Goal: Ask a question

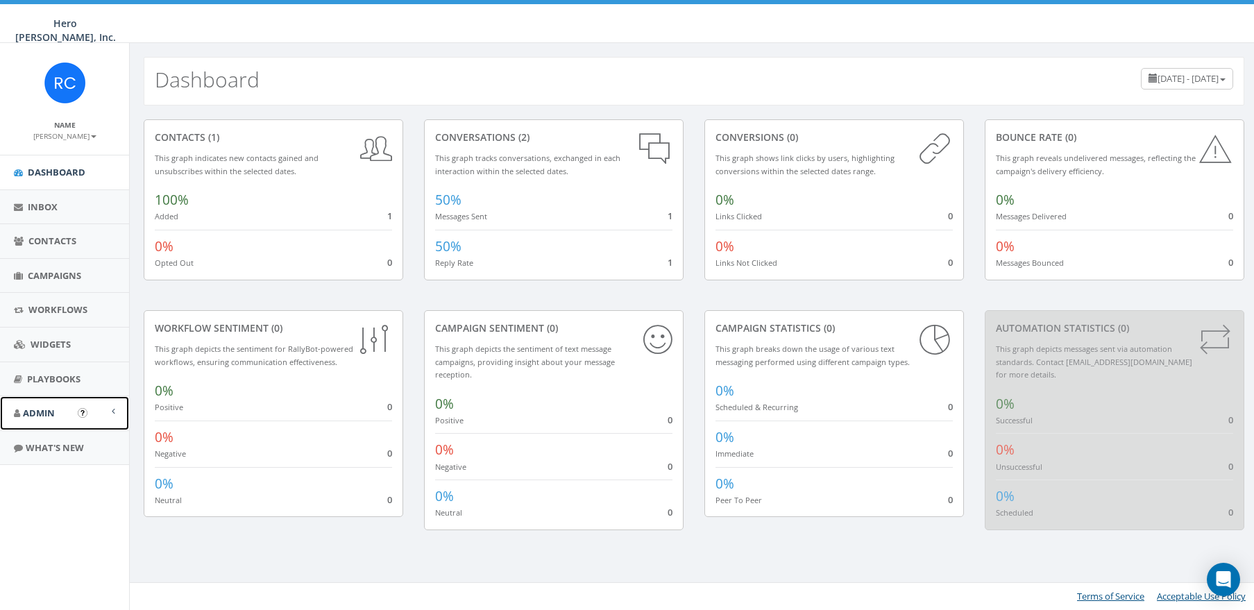
click at [59, 411] on link "Admin" at bounding box center [64, 413] width 129 height 34
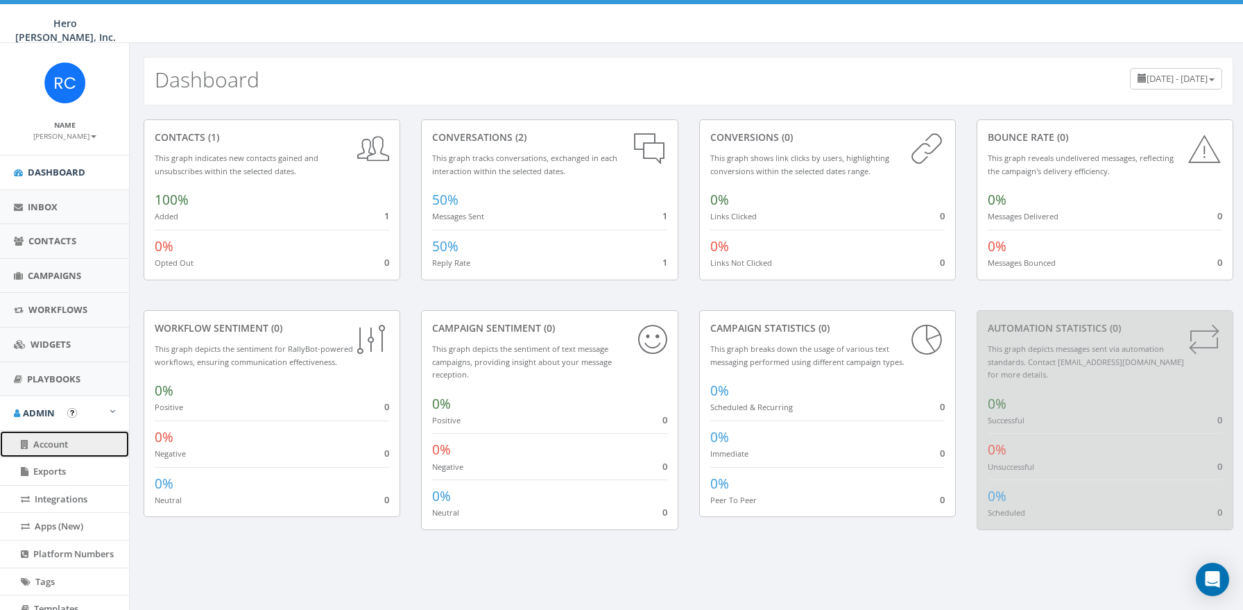
click at [53, 443] on span "Account" at bounding box center [50, 444] width 35 height 12
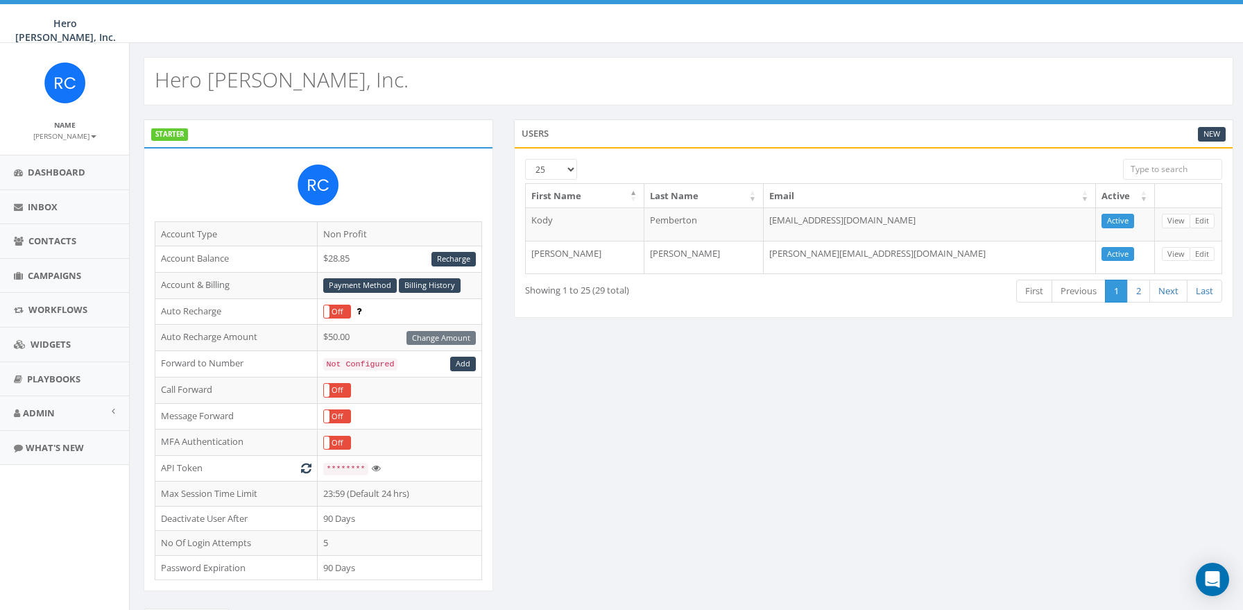
click at [80, 150] on div "Name [PERSON_NAME] Profile Sign Out" at bounding box center [64, 99] width 129 height 112
click at [82, 142] on div "Name [PERSON_NAME] Profile Sign Out" at bounding box center [64, 99] width 129 height 112
click at [83, 139] on small "[PERSON_NAME]" at bounding box center [64, 136] width 63 height 10
click at [65, 156] on link "Profile" at bounding box center [70, 156] width 110 height 17
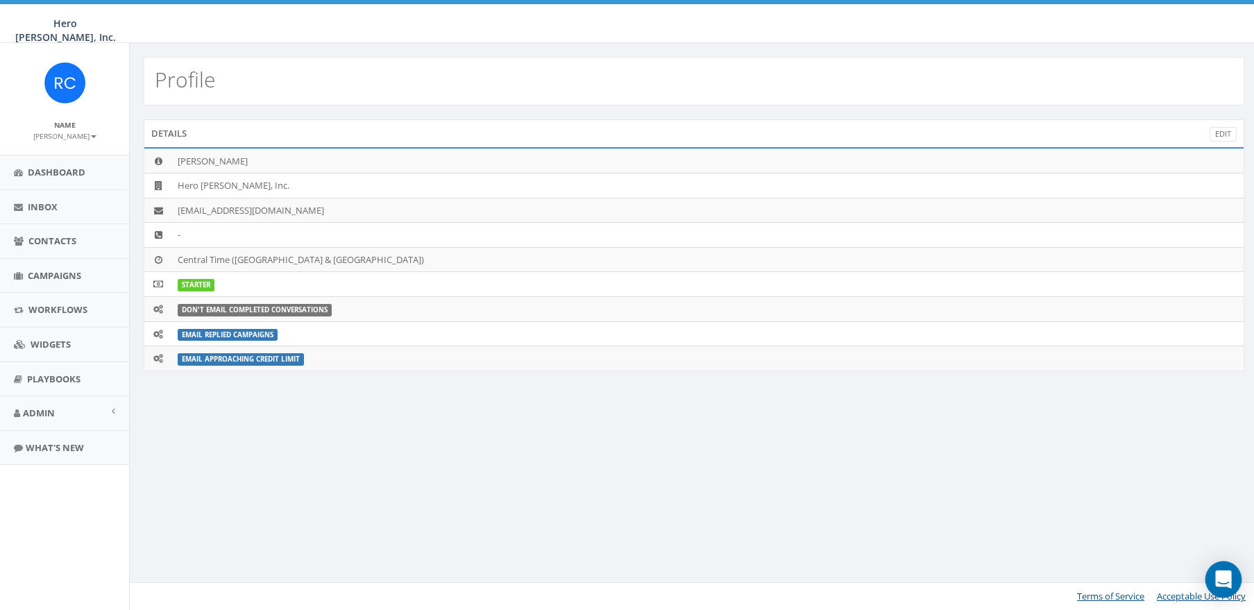
click at [1215, 577] on icon "Open Intercom Messenger" at bounding box center [1223, 579] width 18 height 18
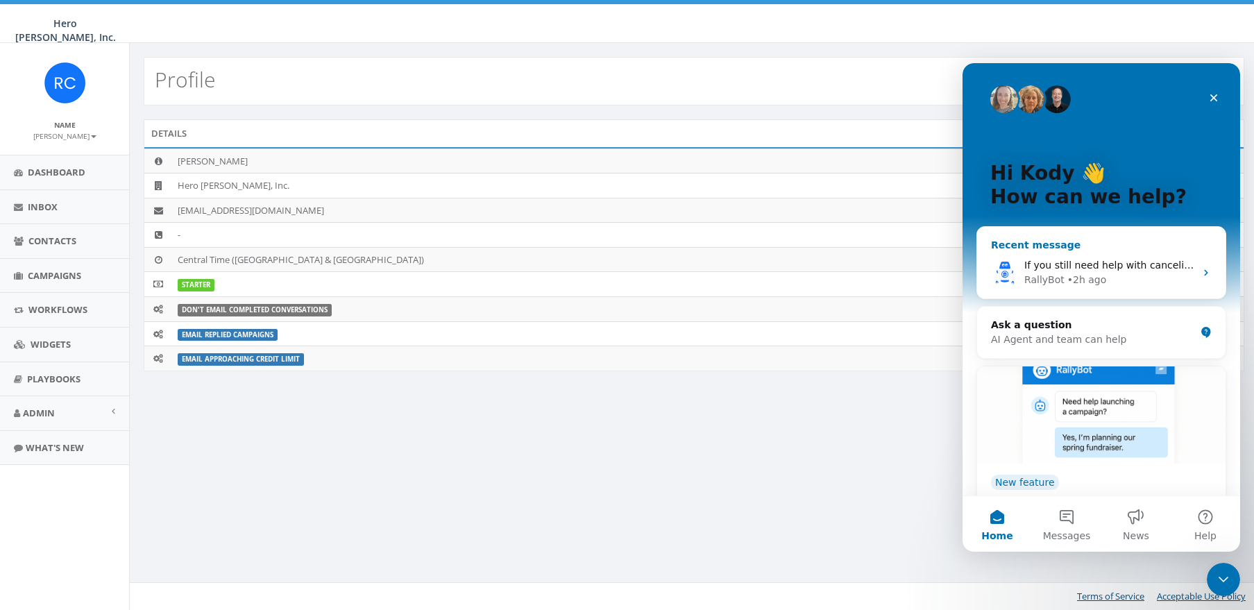
click at [1183, 278] on div "RallyBot • 2h ago" at bounding box center [1109, 280] width 171 height 15
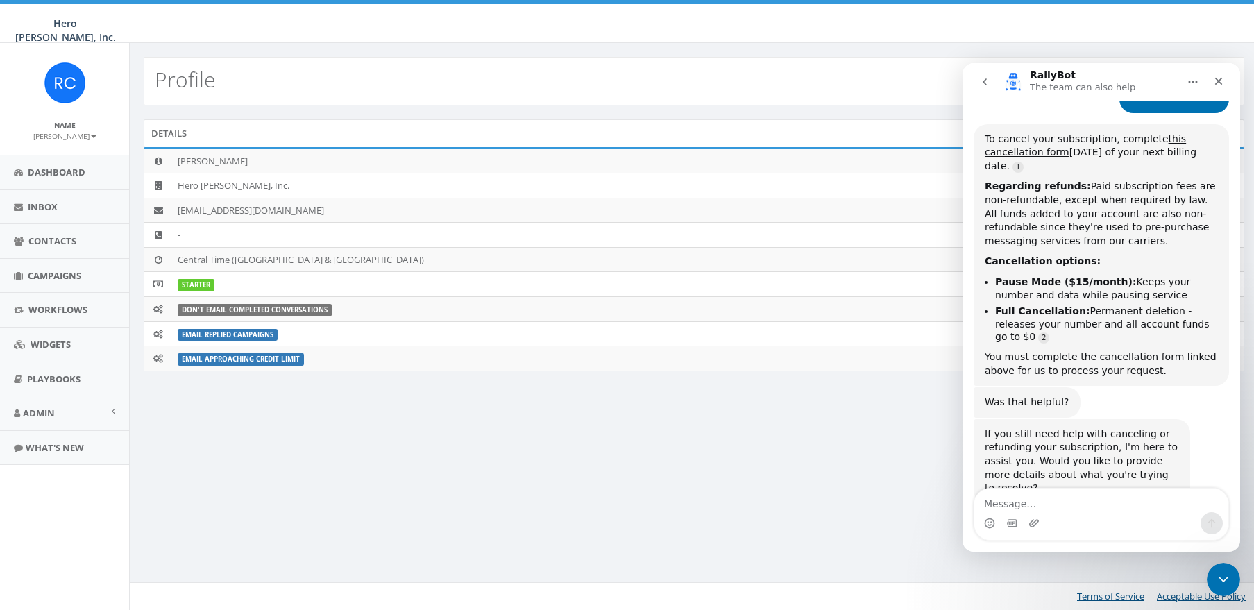
scroll to position [179, 0]
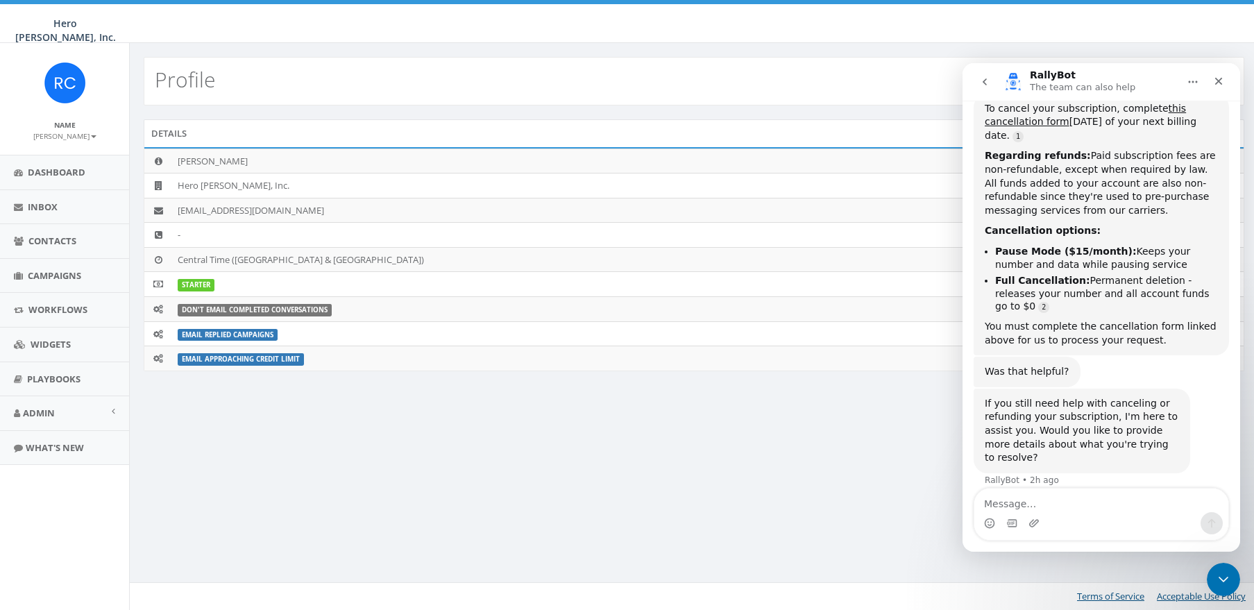
click at [1050, 502] on textarea "Message…" at bounding box center [1101, 500] width 254 height 24
type textarea "yes. Give me humna"
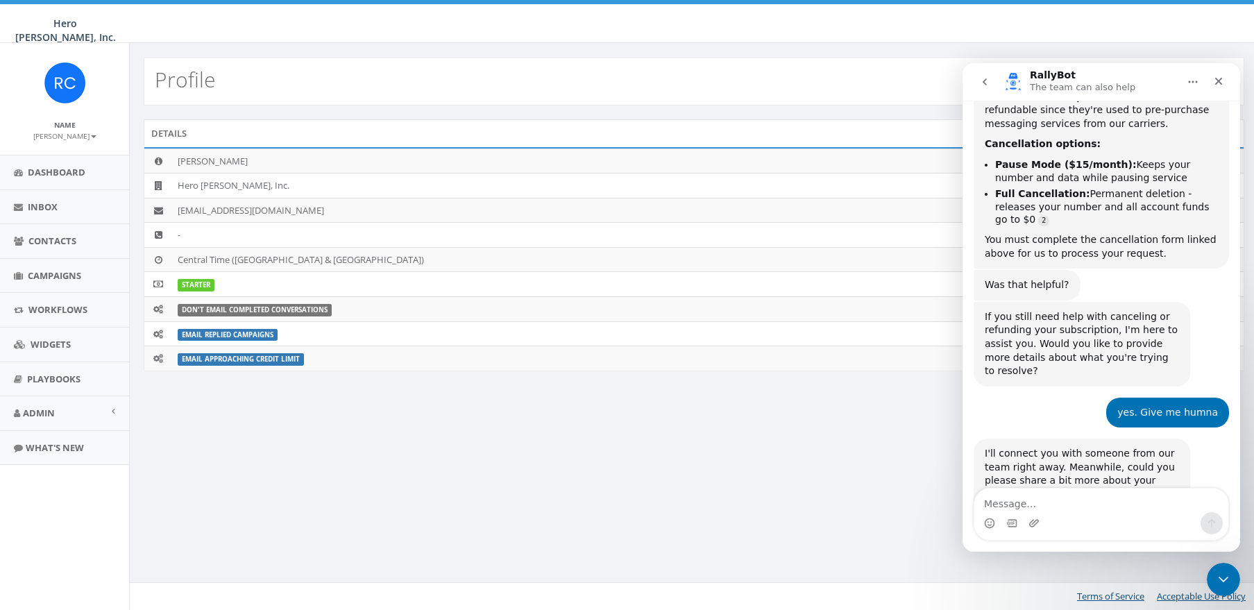
scroll to position [303, 0]
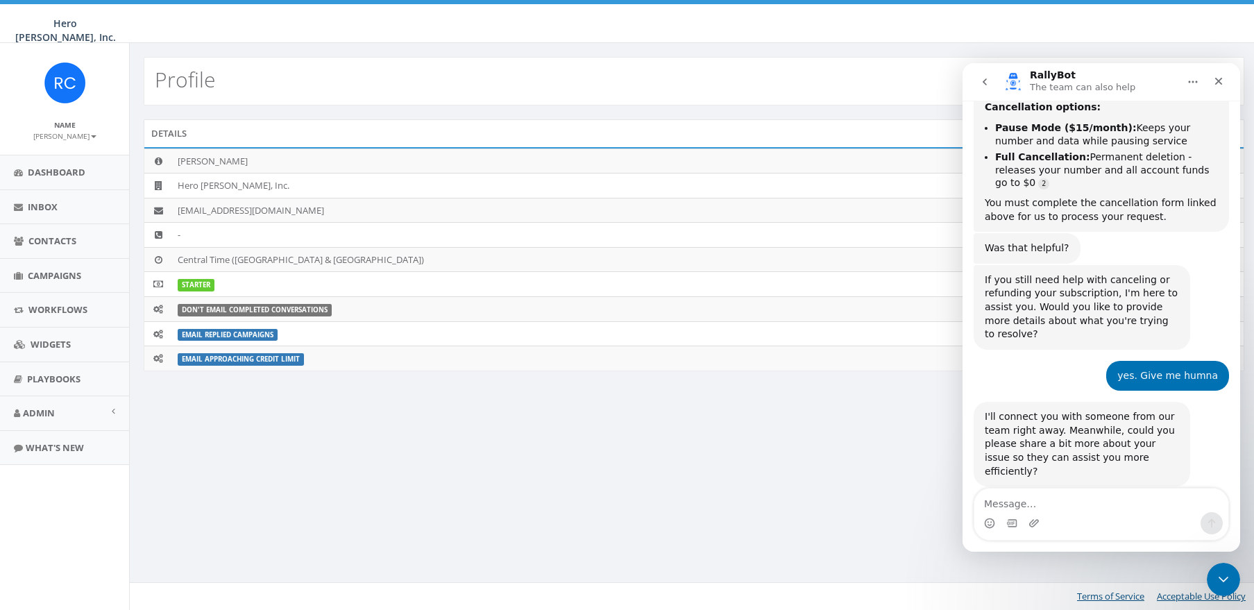
click at [1044, 502] on textarea "Message…" at bounding box center [1101, 500] width 254 height 24
type textarea "Just need cancel and refund please"
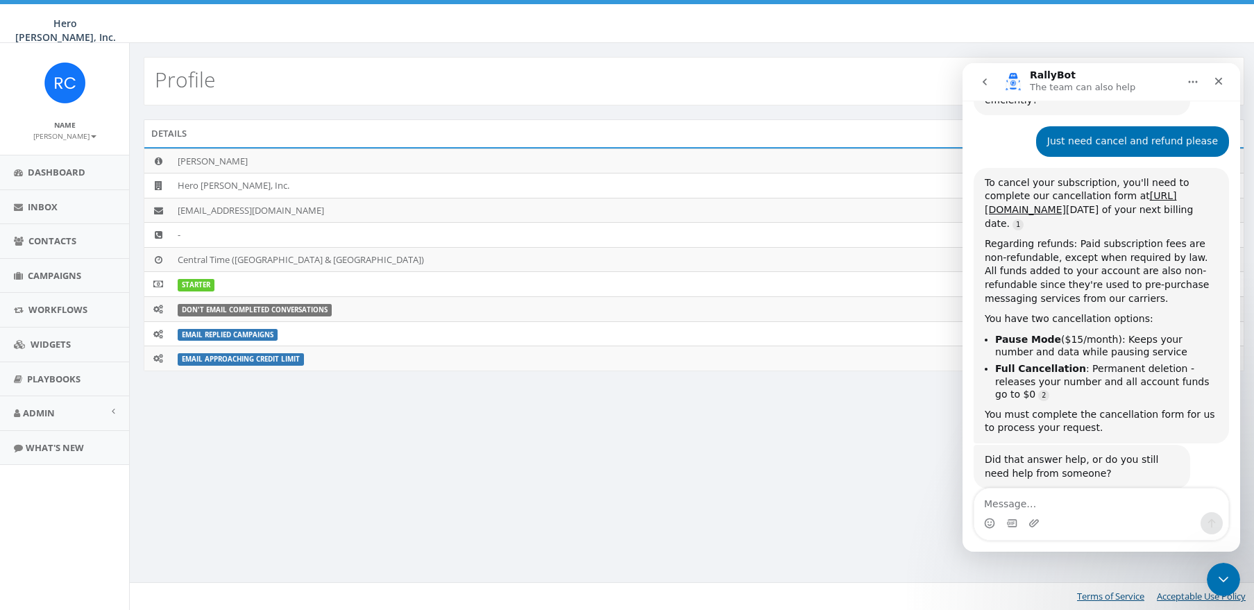
scroll to position [711, 0]
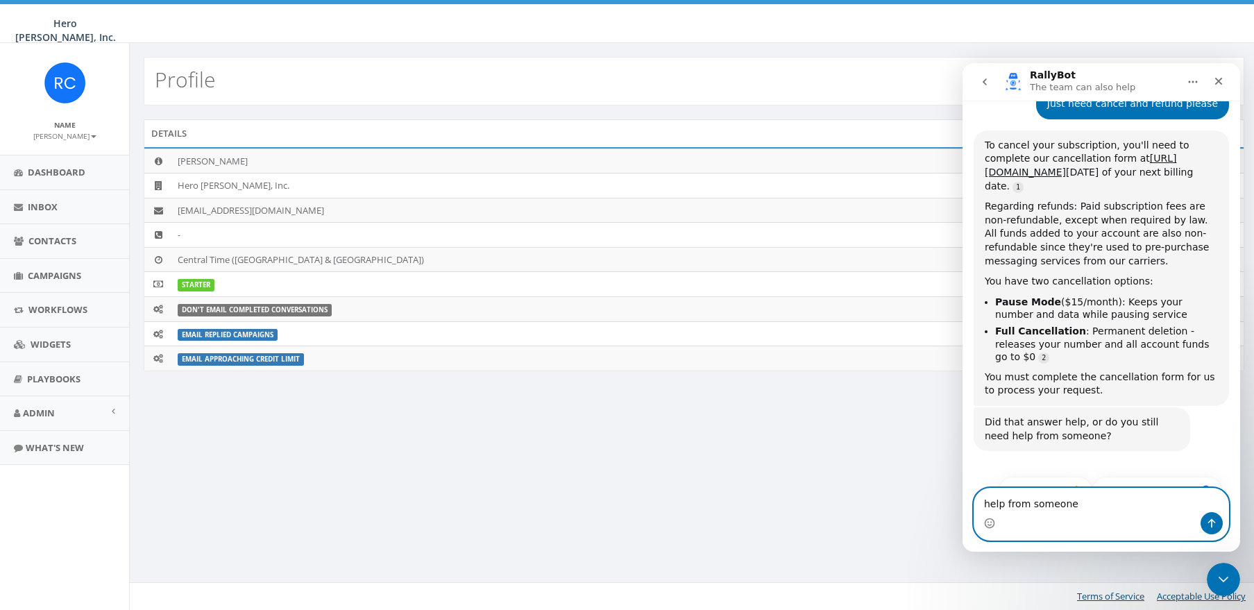
type textarea "help from someone"
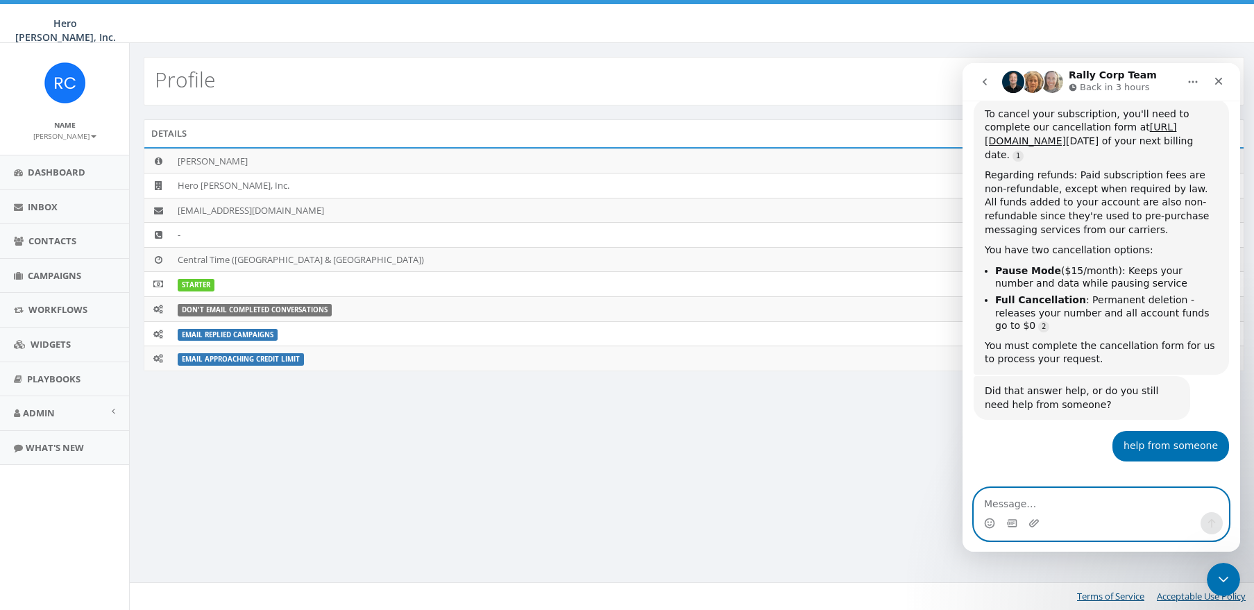
scroll to position [811, 0]
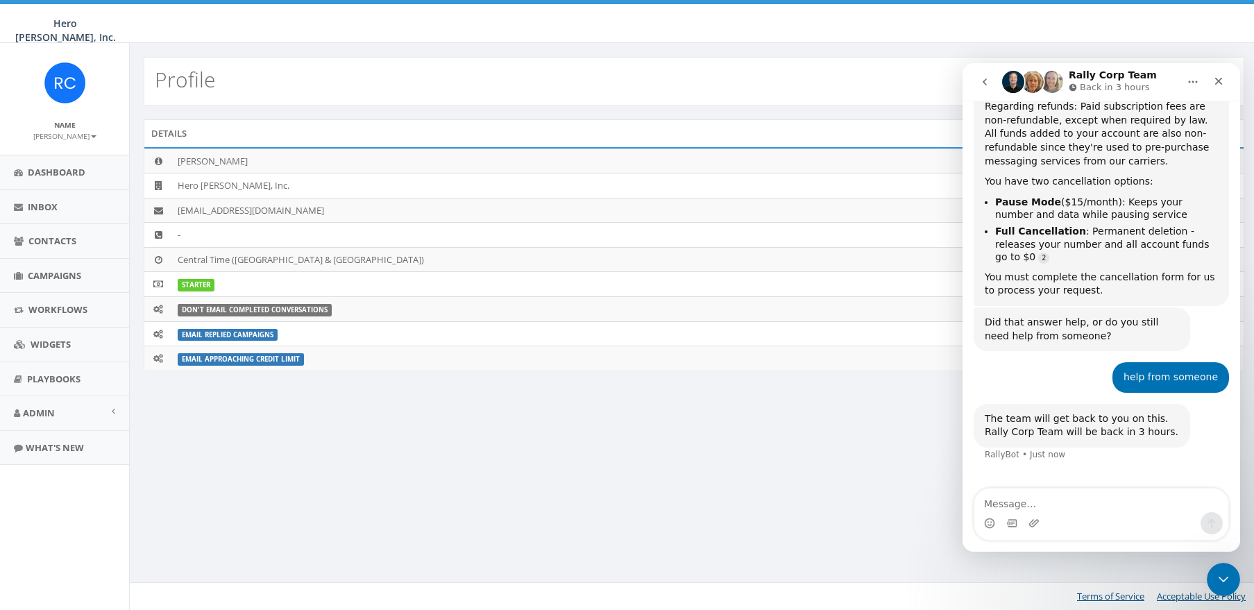
click at [1084, 74] on h1 "Rally Corp Team" at bounding box center [1113, 75] width 88 height 10
